Goal: Browse casually

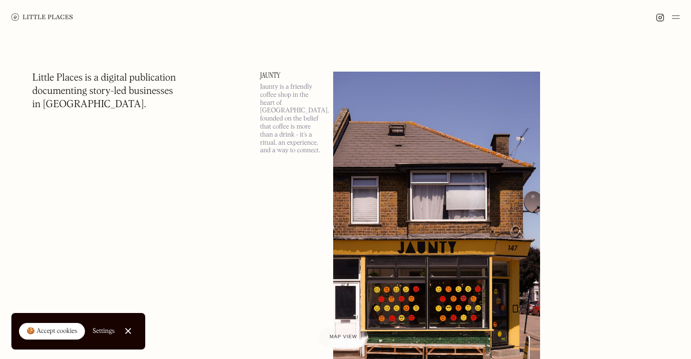
scroll to position [22, 0]
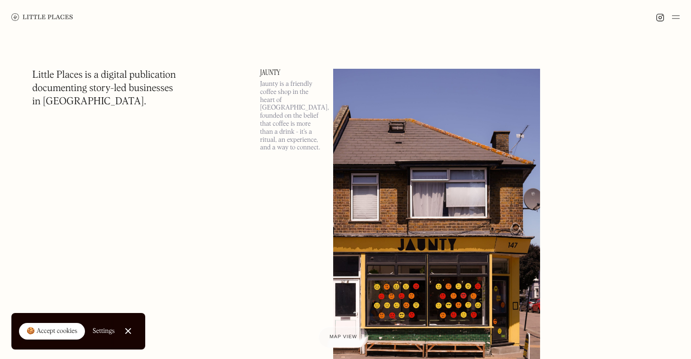
click at [129, 329] on link "Close Cookie Popup" at bounding box center [128, 331] width 19 height 19
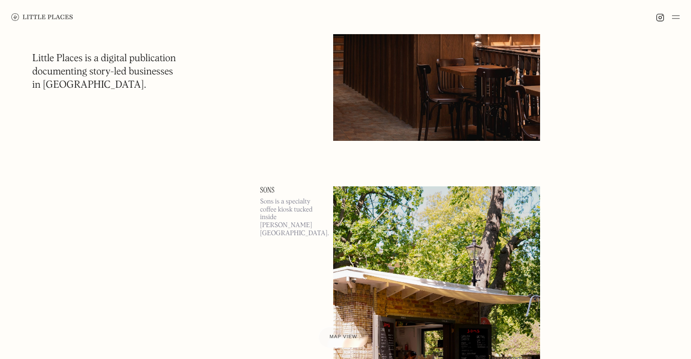
scroll to position [6932, 0]
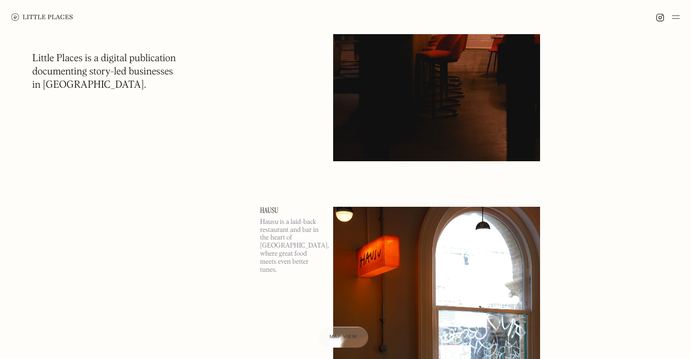
scroll to position [8649, 0]
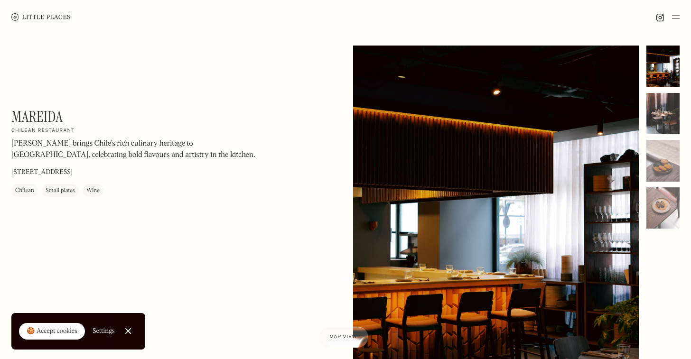
click at [660, 108] on div at bounding box center [662, 114] width 33 height 42
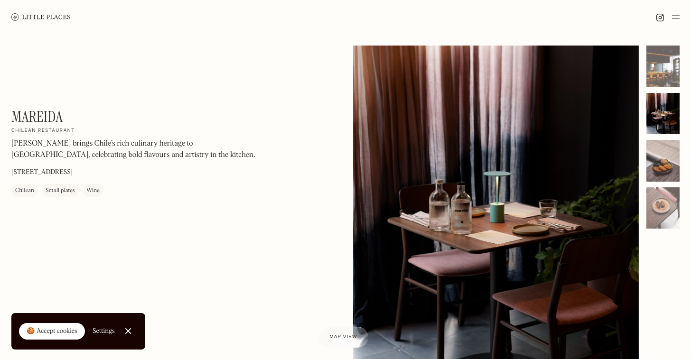
click at [661, 169] on div at bounding box center [662, 161] width 33 height 42
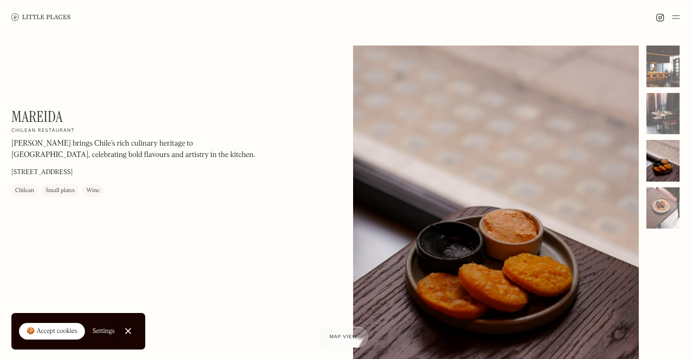
click at [655, 235] on div "No items found. No items found. © The above photo(s) were taken exclusively for…" at bounding box center [516, 237] width 326 height 382
